Goal: Use online tool/utility: Utilize a website feature to perform a specific function

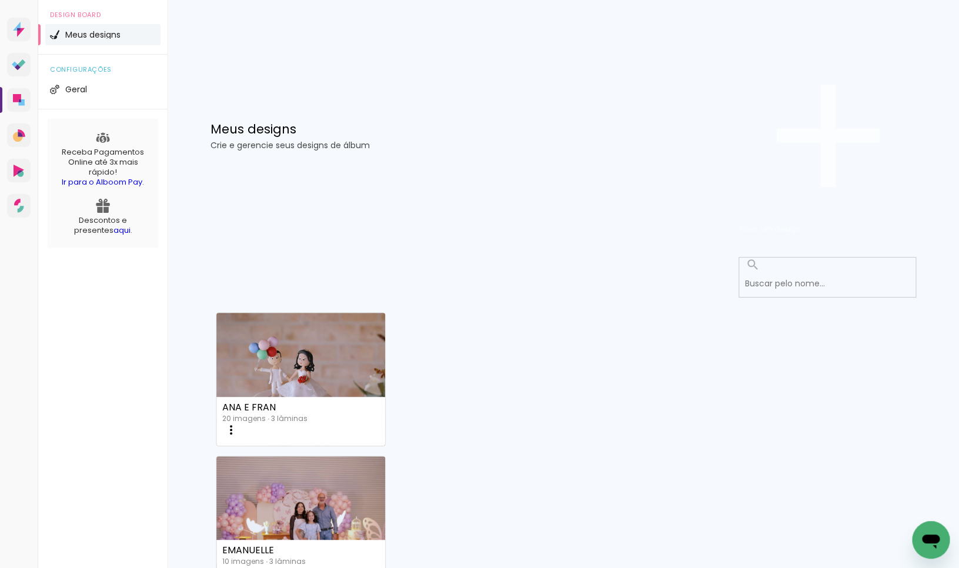
click at [801, 223] on span "Criar um design" at bounding box center [769, 228] width 61 height 11
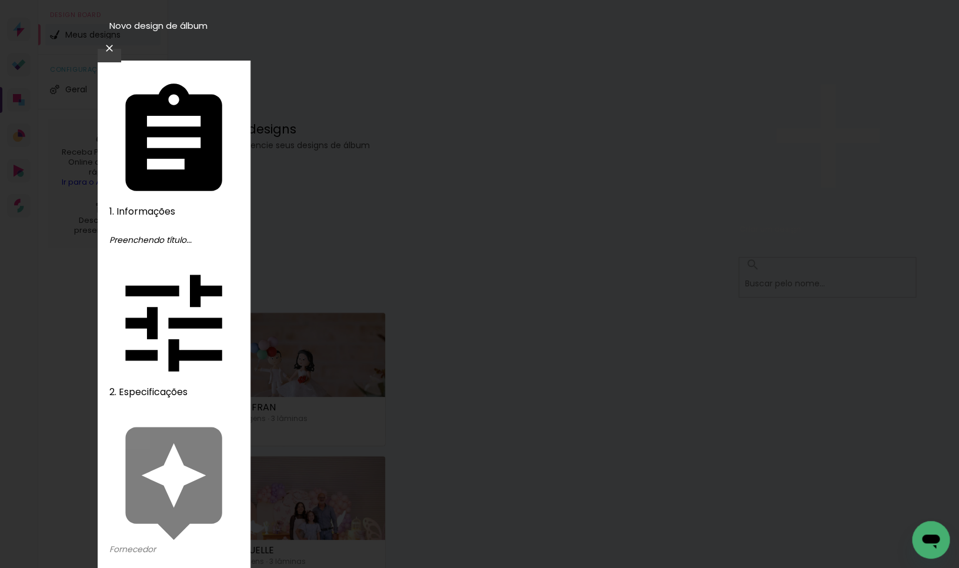
type input "CHÁ MAVIE"
type paper-input "CHÁ MAVIE"
click at [0, 0] on slot "Avançar" at bounding box center [0, 0] width 0 height 0
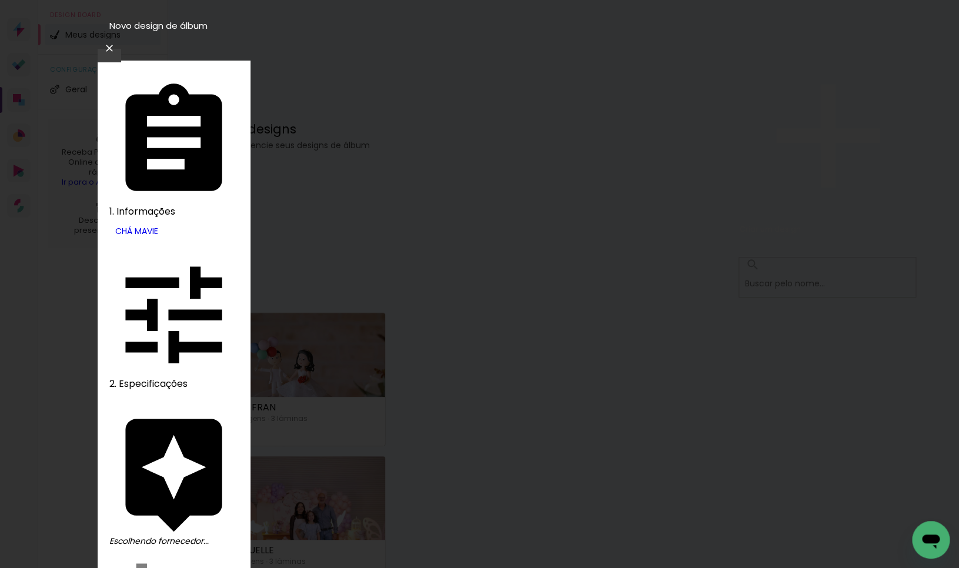
drag, startPoint x: 769, startPoint y: 184, endPoint x: 802, endPoint y: 86, distance: 103.5
click at [0, 0] on slot "Avançar" at bounding box center [0, 0] width 0 height 0
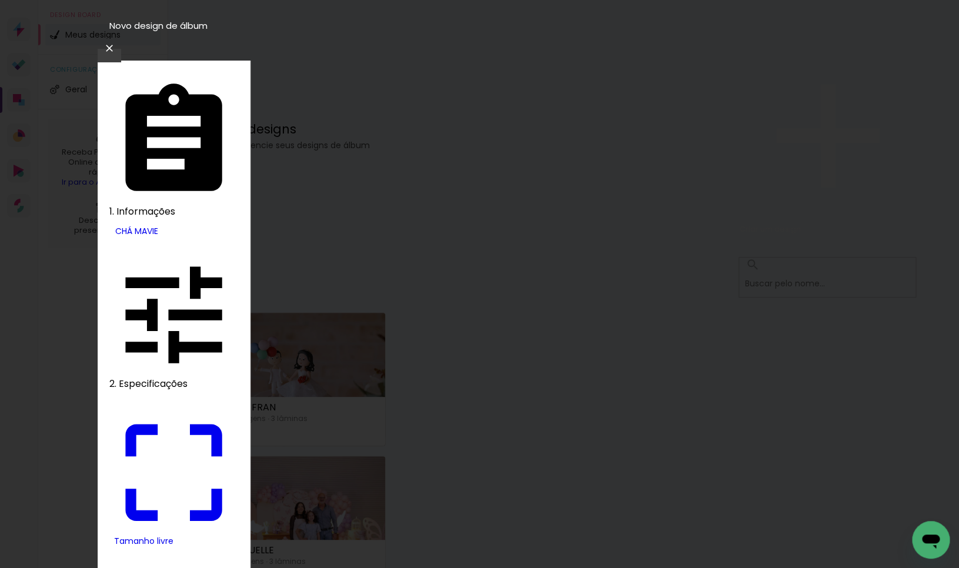
drag, startPoint x: 294, startPoint y: 337, endPoint x: 306, endPoint y: 339, distance: 11.9
type input "9"
type paper-input "9"
drag, startPoint x: 544, startPoint y: 330, endPoint x: 612, endPoint y: 333, distance: 67.6
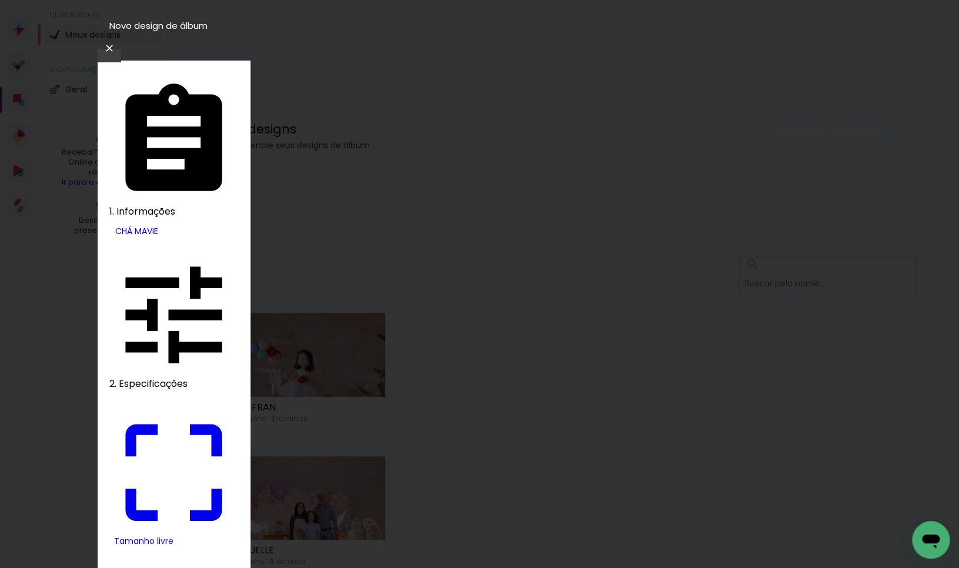
type input "18"
type input "4"
type paper-input "4"
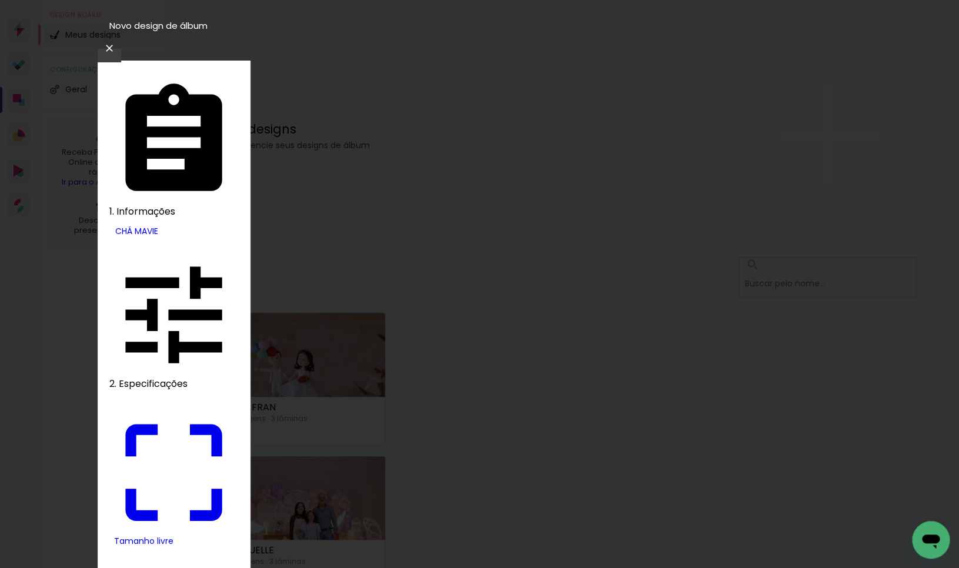
type input "3"
type paper-input "3"
type input "2"
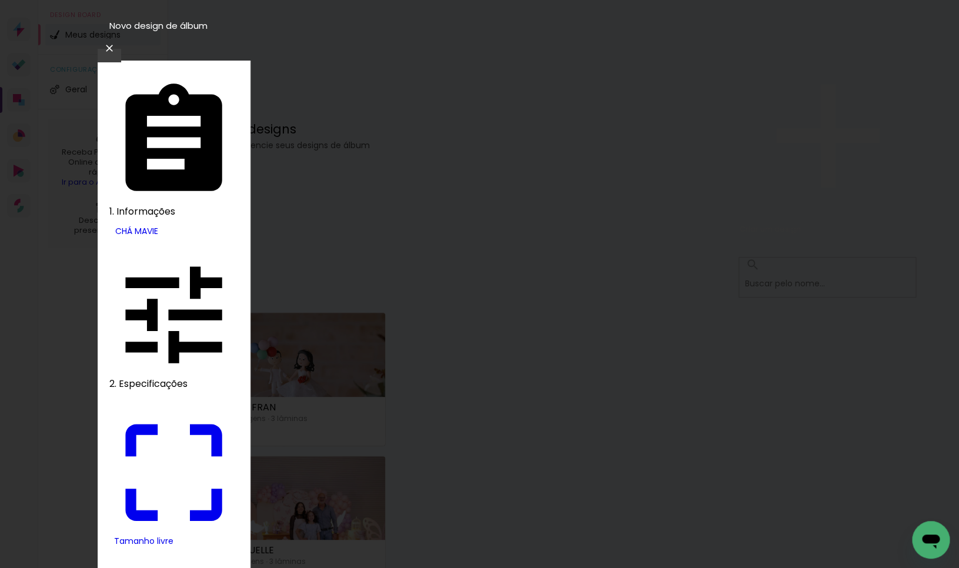
type paper-input "2"
type input "1"
type paper-input "1"
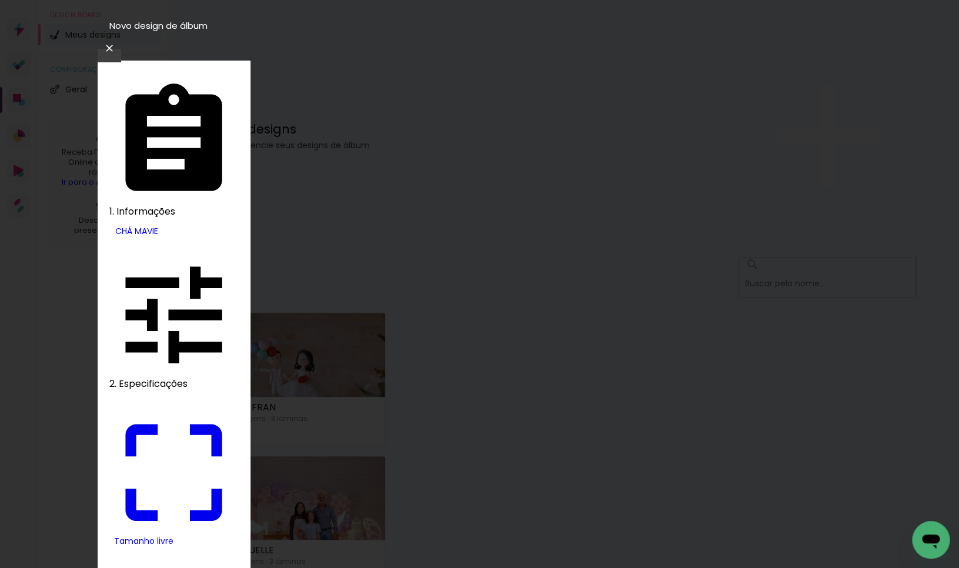
type input "0"
type input "18"
type paper-input "18"
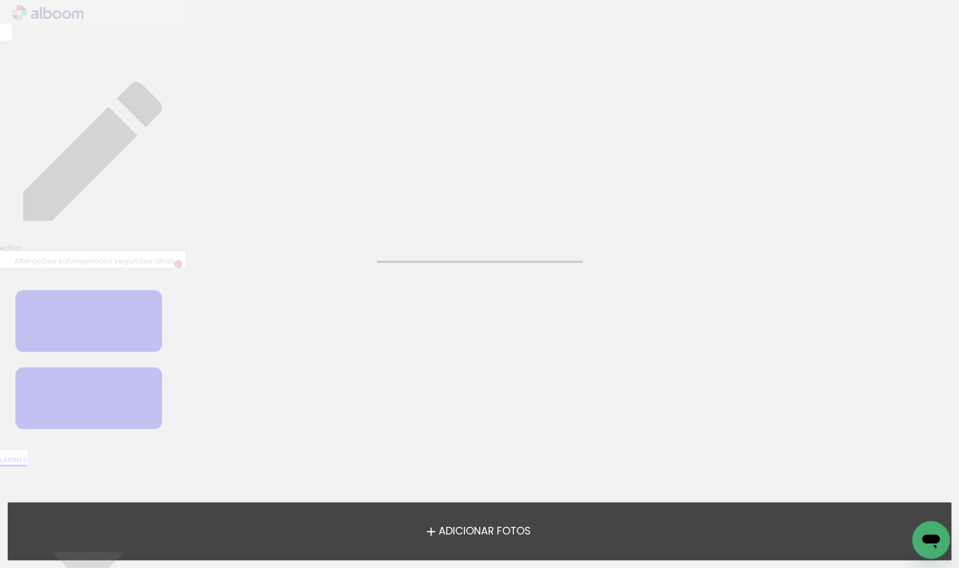
click at [454, 533] on span "Adicionar Fotos" at bounding box center [484, 531] width 92 height 11
click at [0, 0] on input "file" at bounding box center [0, 0] width 0 height 0
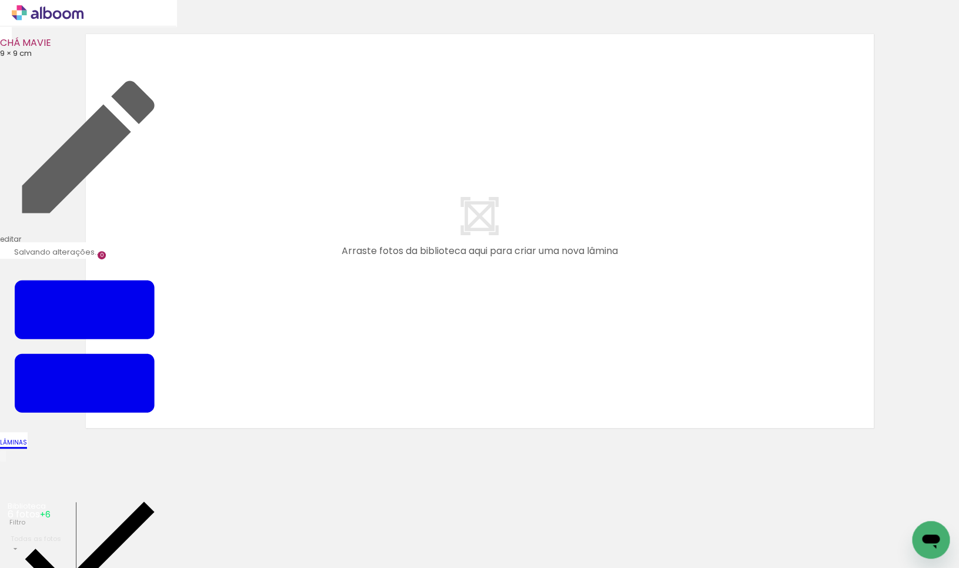
scroll to position [14, 0]
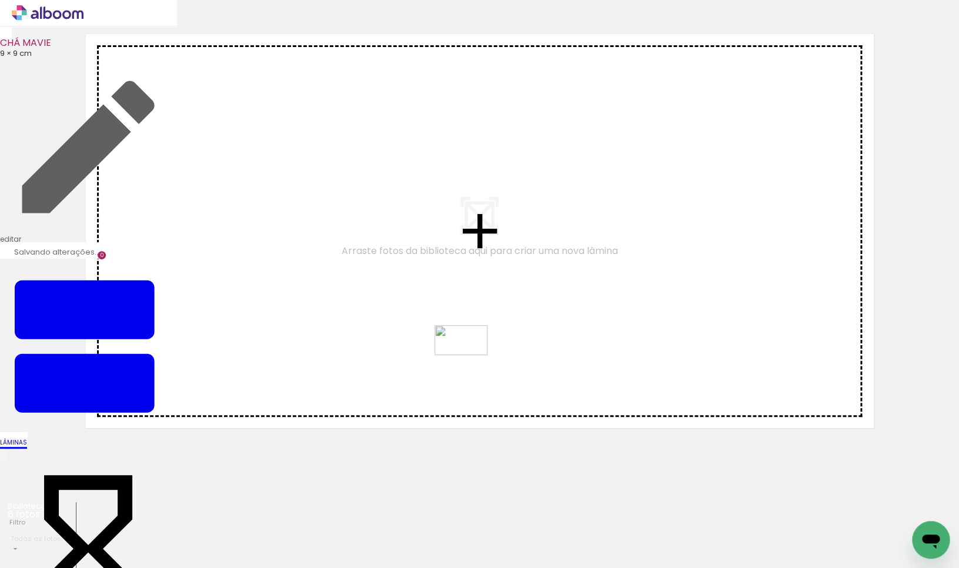
drag, startPoint x: 456, startPoint y: 538, endPoint x: 470, endPoint y: 353, distance: 186.3
click at [470, 353] on quentale-workspace at bounding box center [479, 284] width 959 height 568
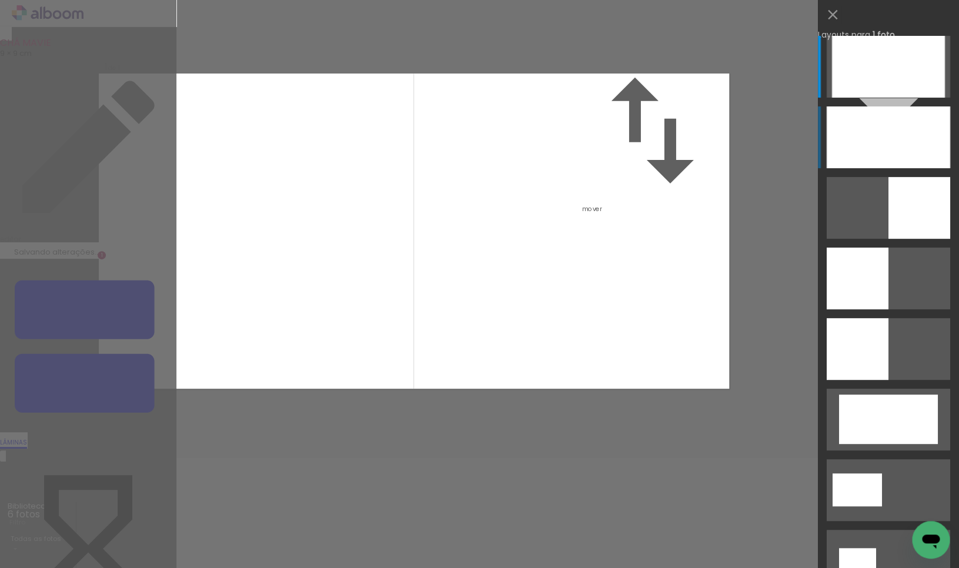
click at [917, 98] on div at bounding box center [888, 67] width 113 height 62
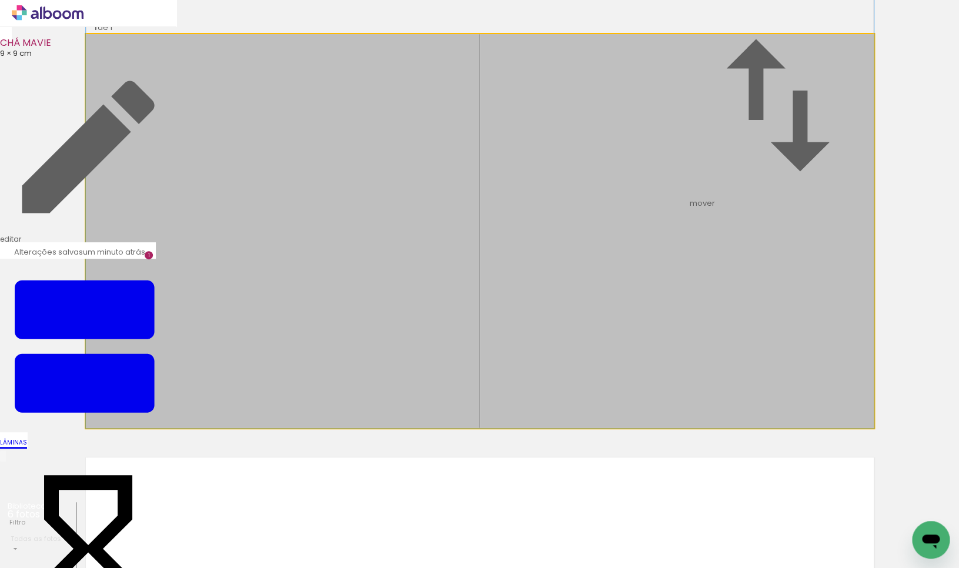
drag, startPoint x: 688, startPoint y: 253, endPoint x: 687, endPoint y: 209, distance: 43.5
click at [687, 209] on album-spread "1 de 1" at bounding box center [480, 231] width 788 height 394
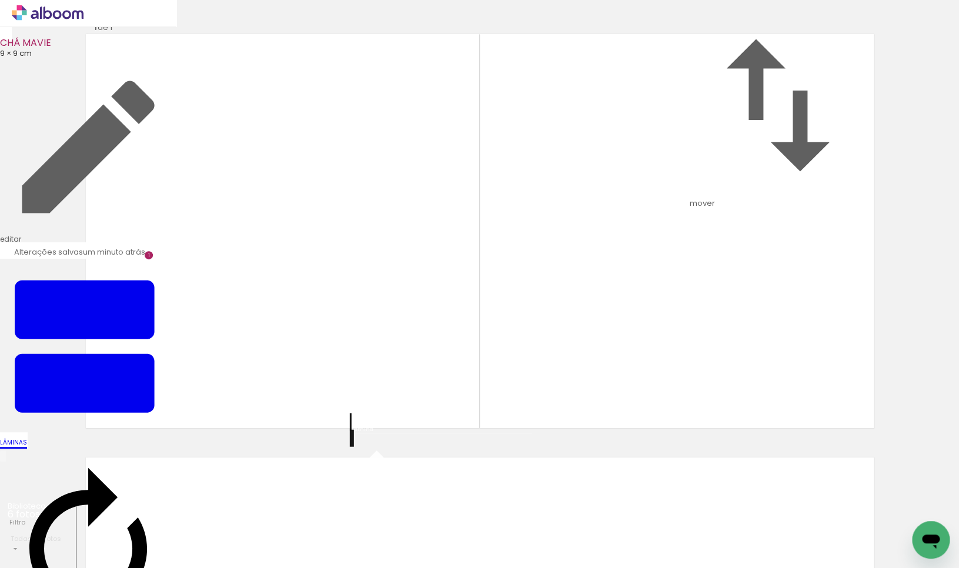
scroll to position [451, 0]
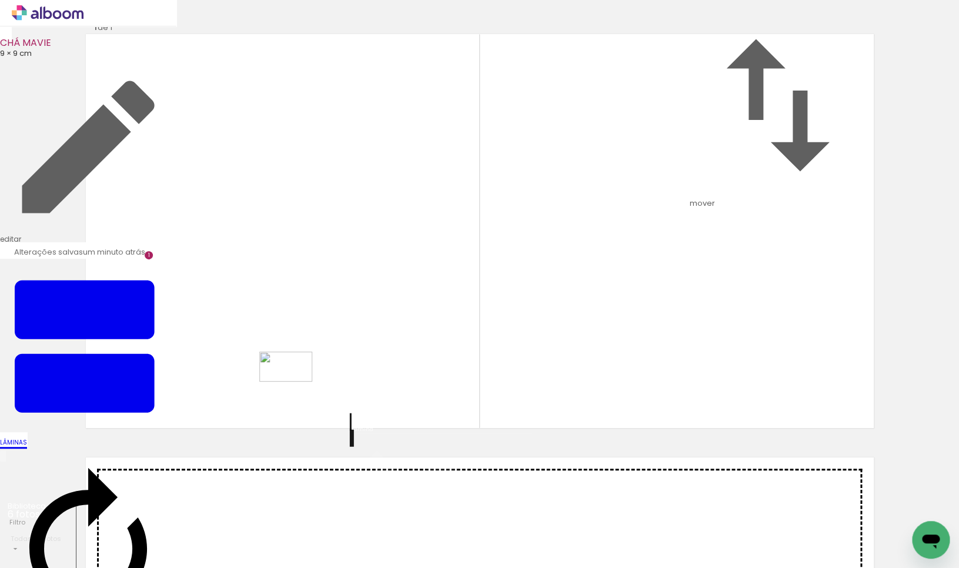
drag, startPoint x: 392, startPoint y: 542, endPoint x: 252, endPoint y: 319, distance: 264.3
click at [252, 319] on quentale-workspace at bounding box center [479, 284] width 959 height 568
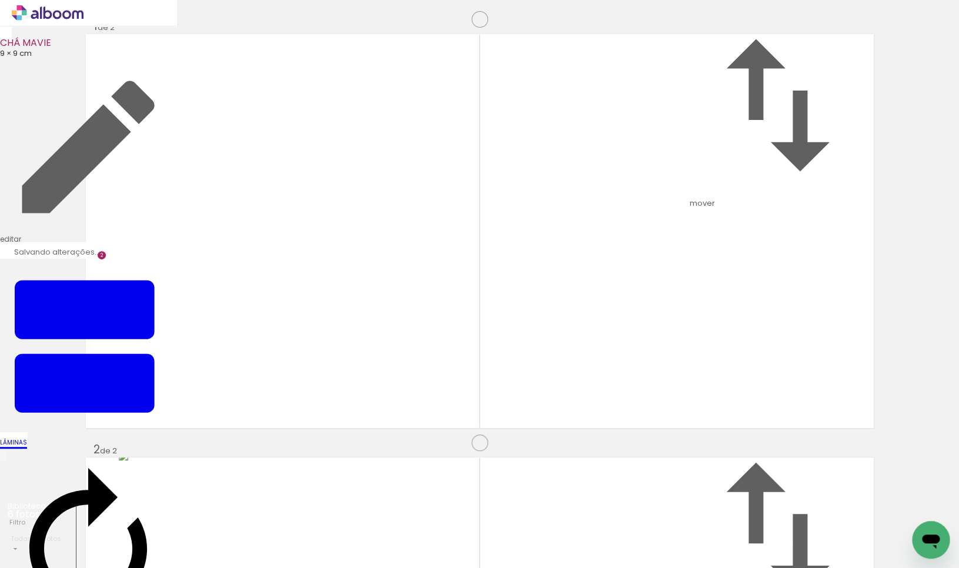
scroll to position [437, 0]
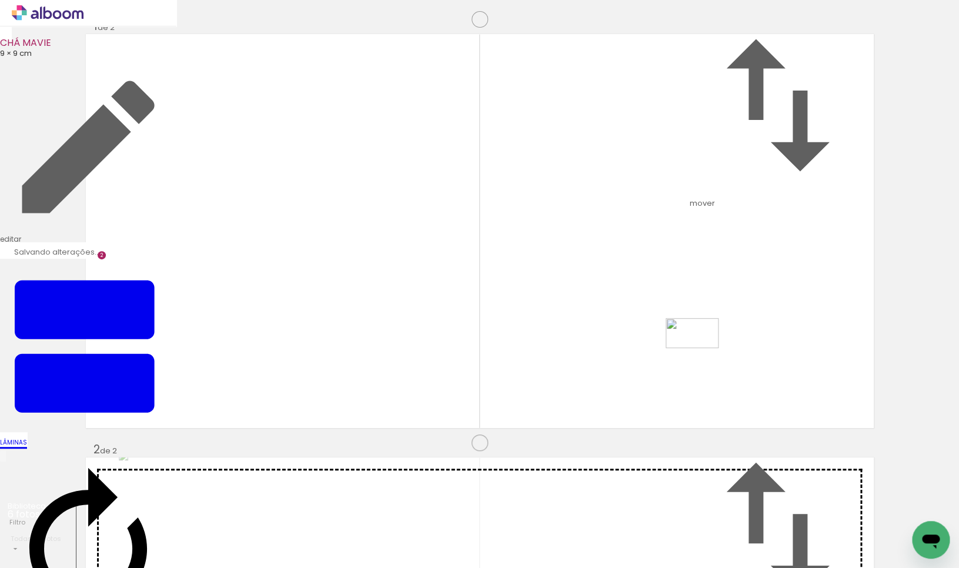
drag, startPoint x: 316, startPoint y: 530, endPoint x: 610, endPoint y: 440, distance: 307.3
click at [701, 353] on quentale-workspace at bounding box center [479, 284] width 959 height 568
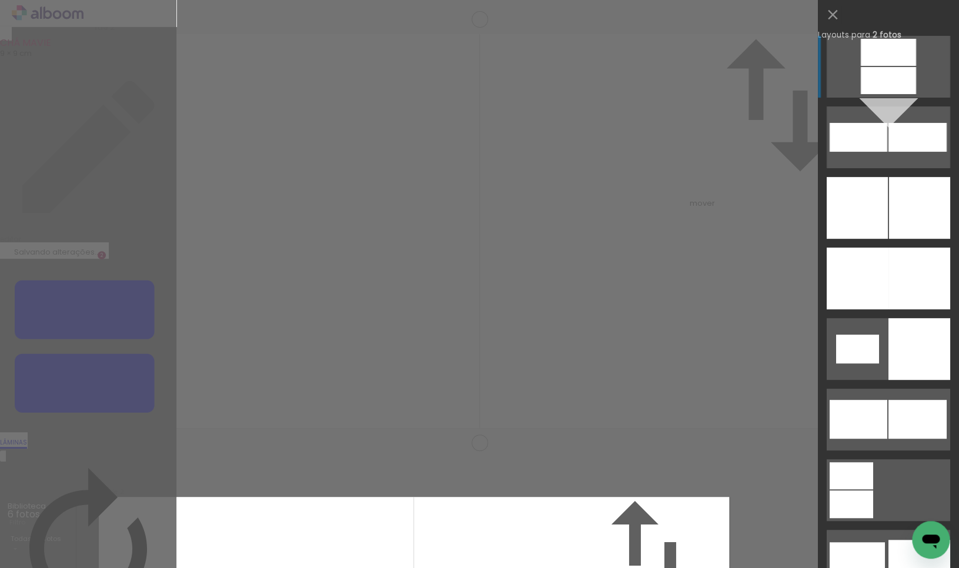
click at [876, 66] on div at bounding box center [887, 52] width 55 height 27
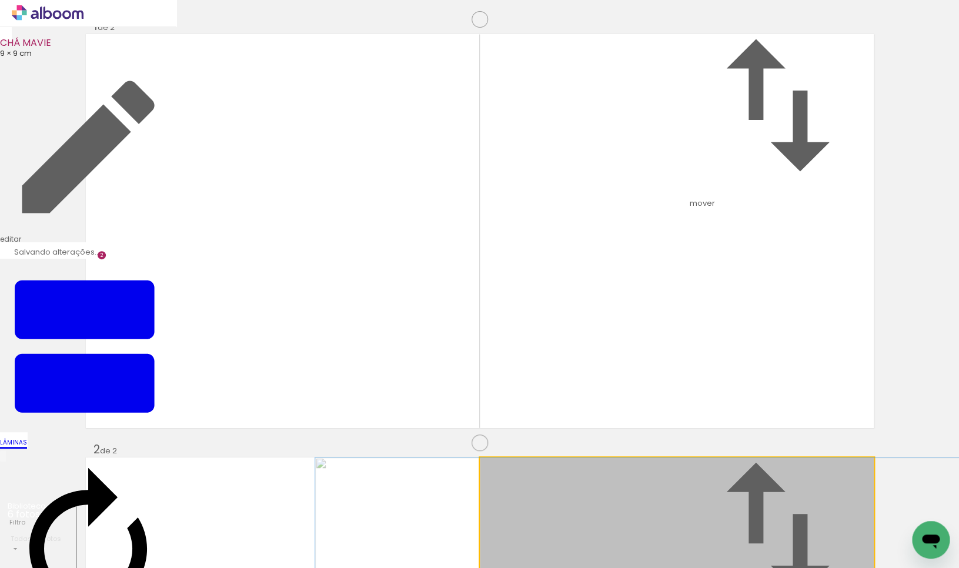
drag, startPoint x: 719, startPoint y: 310, endPoint x: 708, endPoint y: 336, distance: 28.4
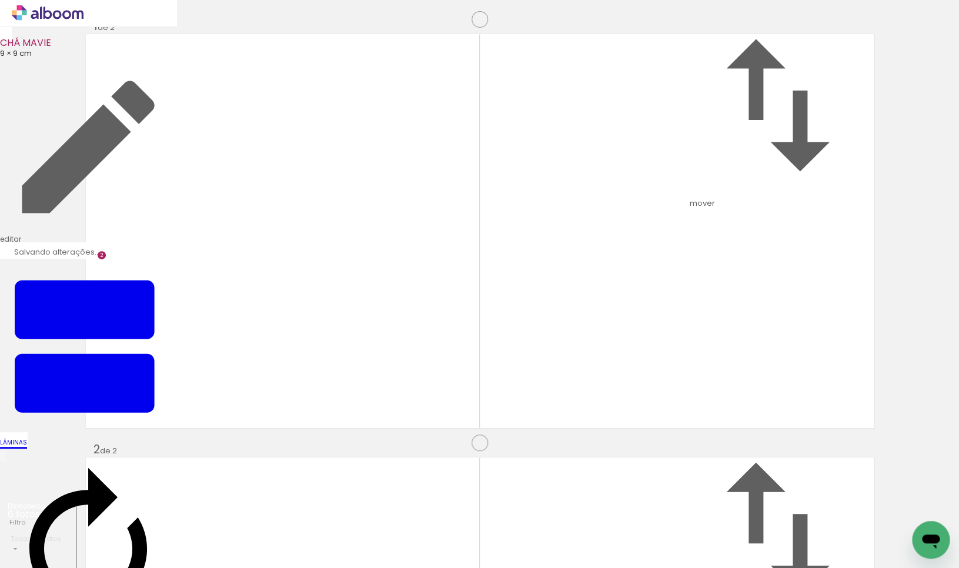
scroll to position [780, 0]
click at [443, 431] on quentale-workspace at bounding box center [479, 284] width 959 height 568
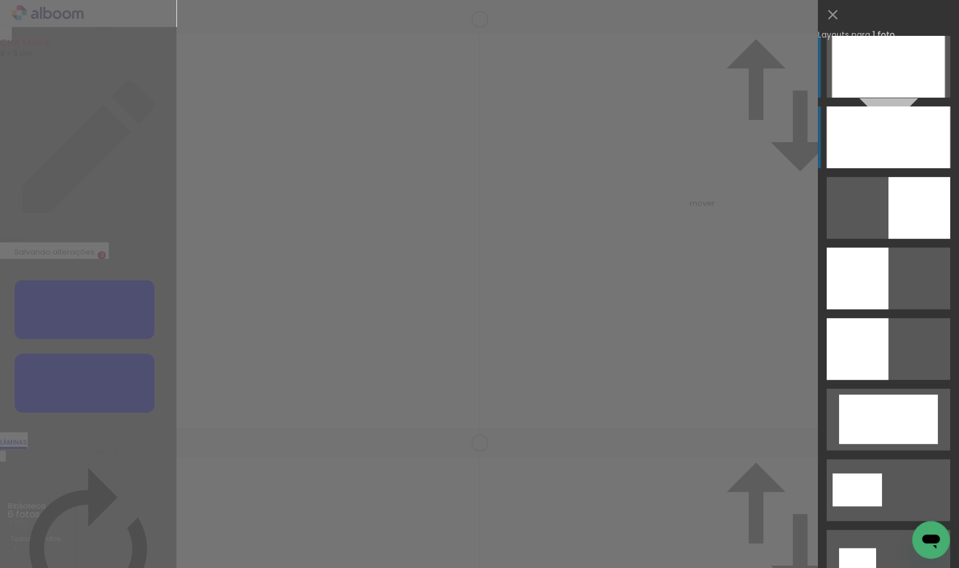
click at [884, 98] on div at bounding box center [888, 67] width 113 height 62
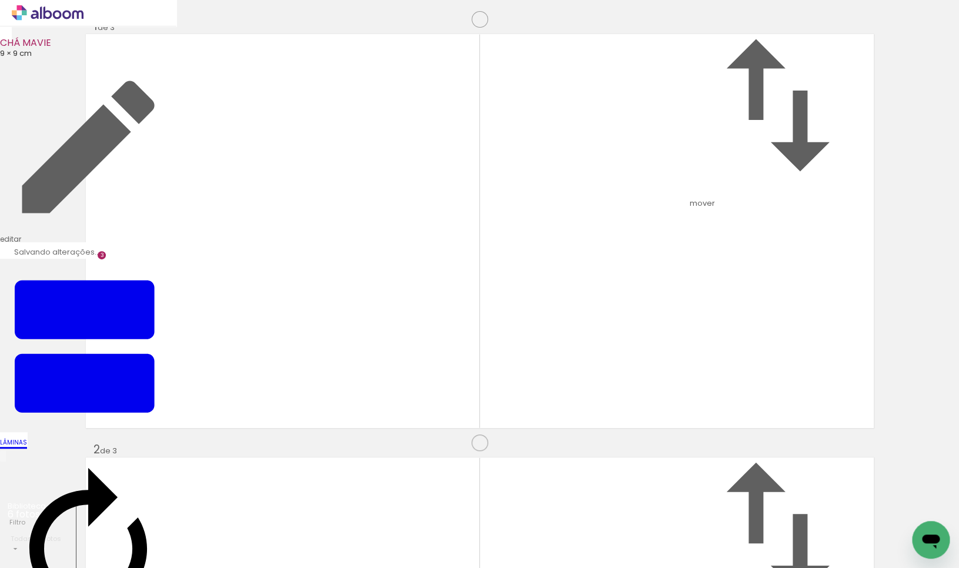
drag, startPoint x: 552, startPoint y: 322, endPoint x: 552, endPoint y: 306, distance: 16.5
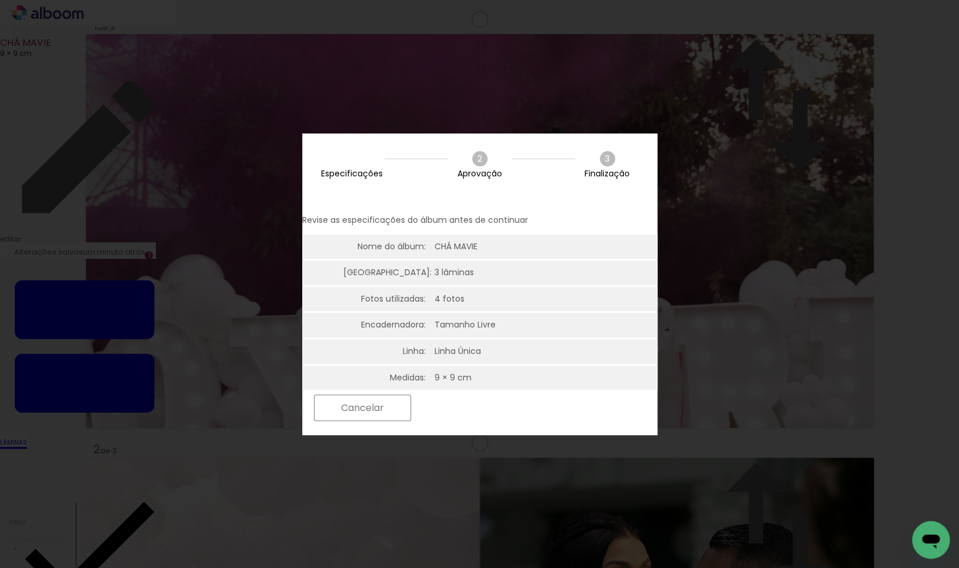
click at [507, 408] on paper-button "Próximo" at bounding box center [462, 407] width 91 height 25
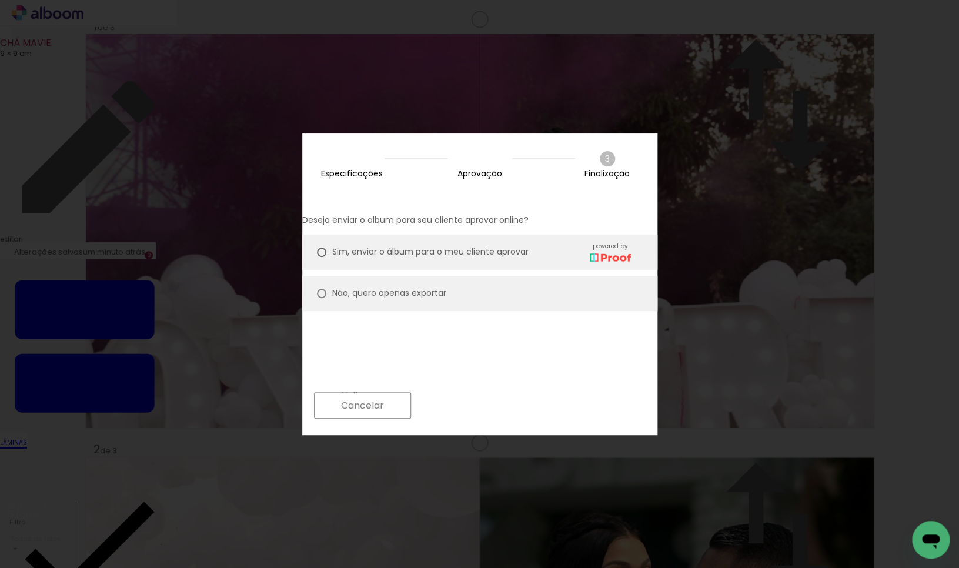
drag, startPoint x: 402, startPoint y: 280, endPoint x: 491, endPoint y: 351, distance: 113.7
click at [0, 0] on slot "Não, quero apenas exportar" at bounding box center [0, 0] width 0 height 0
type paper-radio-button "on"
click at [507, 399] on paper-button "Próximo" at bounding box center [462, 405] width 91 height 25
type input "Alta, 300 DPI"
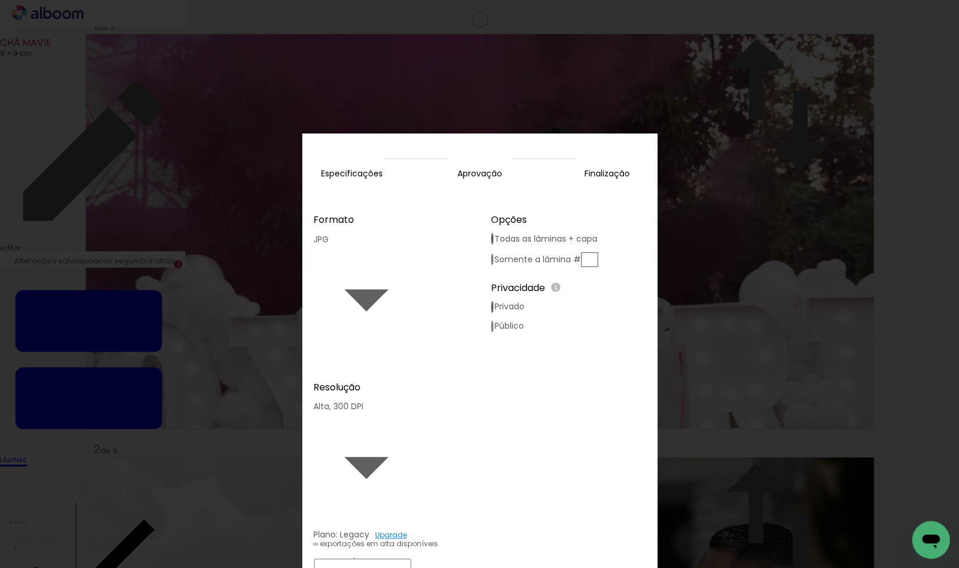
click at [0, 0] on slot "Exportar" at bounding box center [0, 0] width 0 height 0
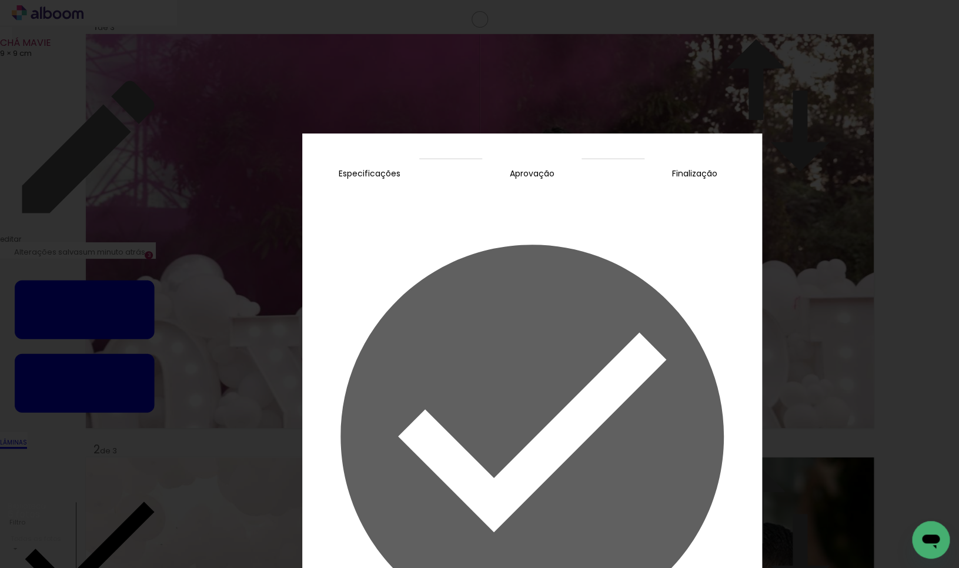
click at [0, 0] on slot "Concluir" at bounding box center [0, 0] width 0 height 0
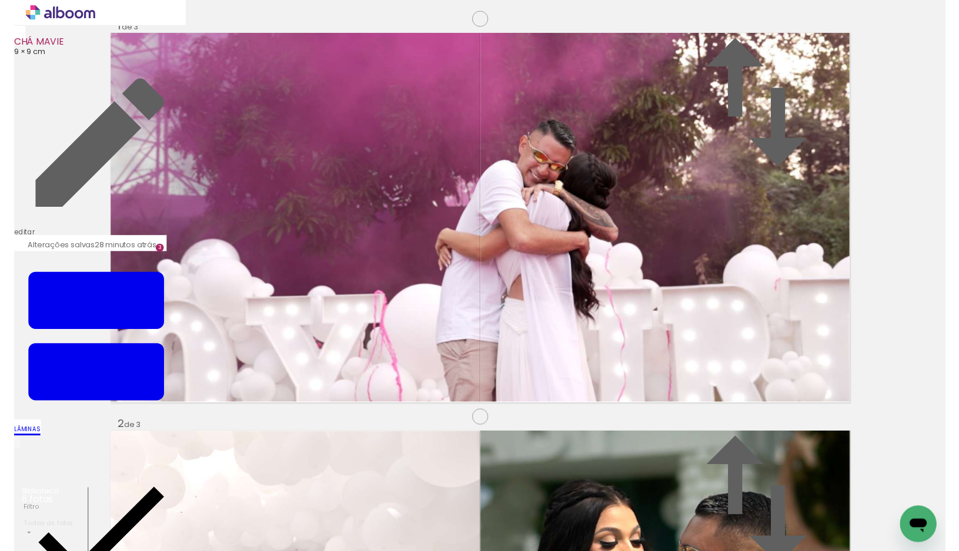
scroll to position [833, 0]
